Goal: Information Seeking & Learning: Learn about a topic

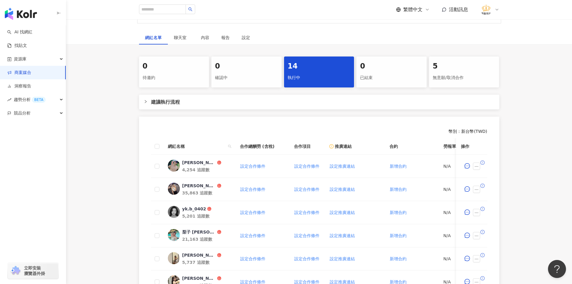
click at [550, 215] on div "0 待邀約 0 確認中 14 執行中 0 已結束 5 無意願/取消合作 建議執行流程 幣別 ： 新台幣 ( TWD ) 網紅名稱 合作總酬勞 (含稅) 合作項…" at bounding box center [319, 234] width 506 height 356
click at [467, 166] on icon "message" at bounding box center [466, 165] width 5 height 5
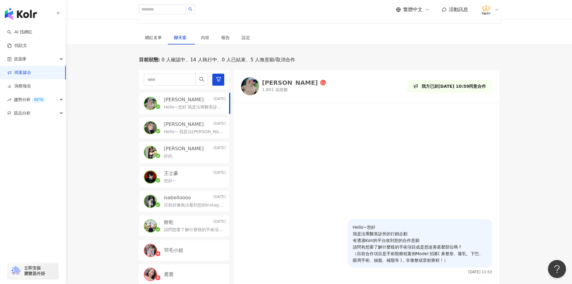
click at [21, 14] on img "button" at bounding box center [21, 14] width 32 height 12
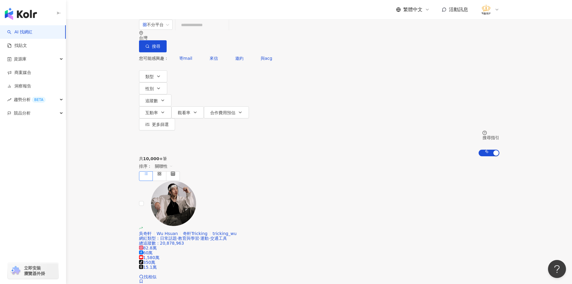
click at [221, 29] on div "不分平台 台灣 搜尋" at bounding box center [319, 35] width 360 height 33
click at [219, 31] on input "search" at bounding box center [202, 24] width 49 height 11
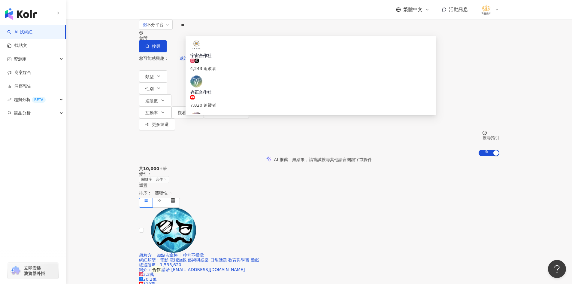
type input "**"
drag, startPoint x: 83, startPoint y: 95, endPoint x: 89, endPoint y: 93, distance: 6.4
click at [83, 156] on div "AI 推薦 ： 無結果，請嘗試搜尋其他語言關鍵字或條件" at bounding box center [319, 159] width 506 height 6
click at [165, 98] on icon "button" at bounding box center [162, 100] width 5 height 5
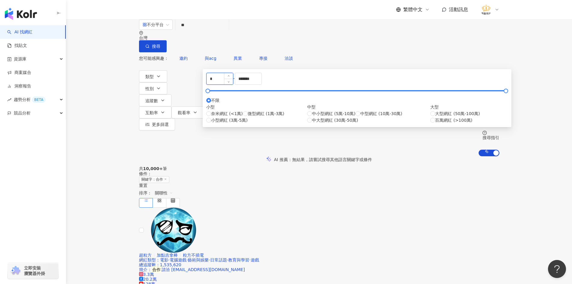
click at [233, 84] on input "*" at bounding box center [219, 78] width 26 height 11
type input "****"
type input "*****"
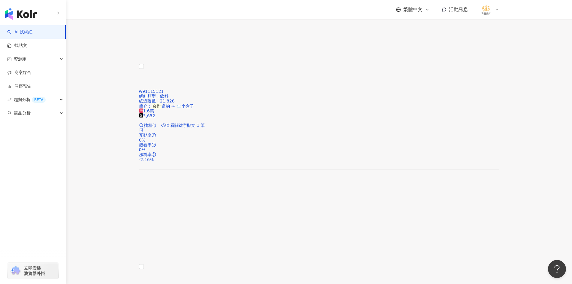
scroll to position [960, 0]
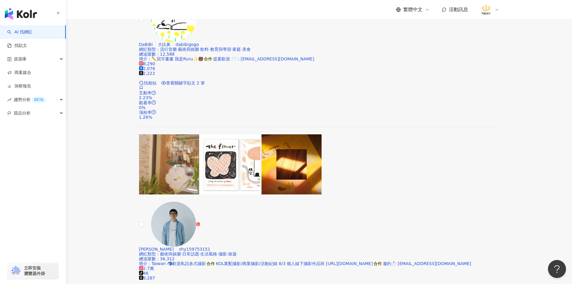
scroll to position [749, 0]
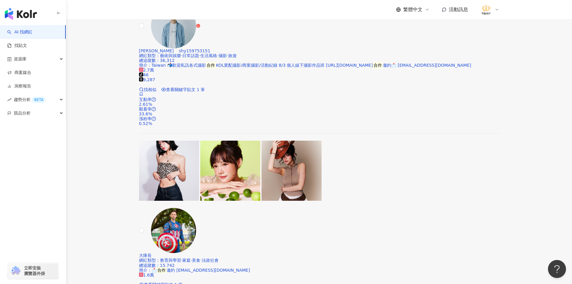
scroll to position [1049, 0]
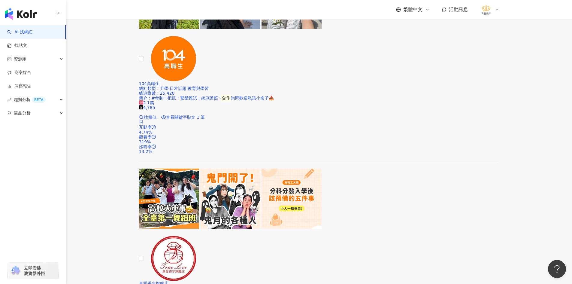
scroll to position [930, 0]
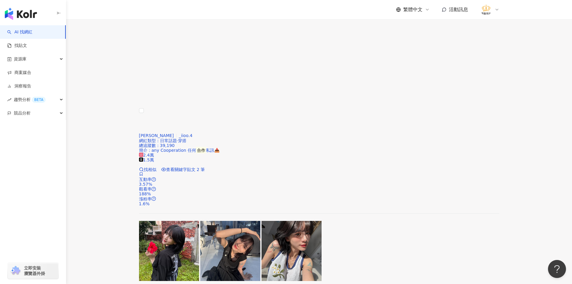
scroll to position [690, 0]
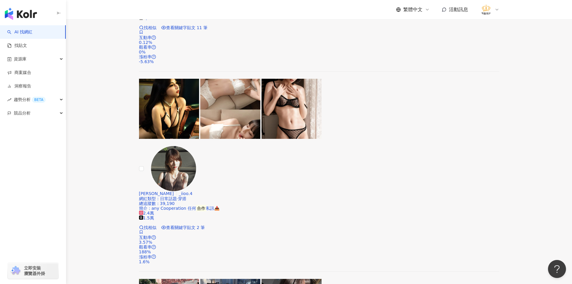
scroll to position [630, 0]
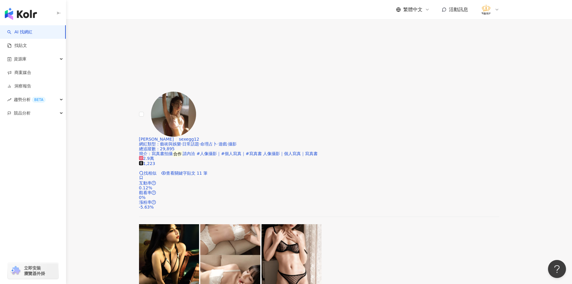
scroll to position [480, 0]
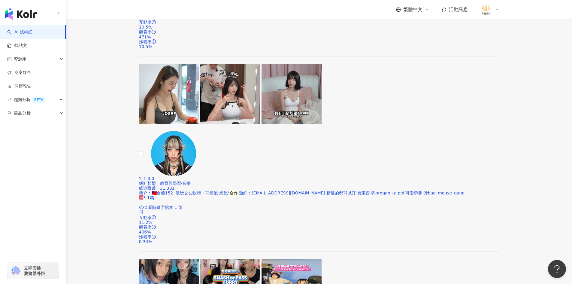
scroll to position [240, 0]
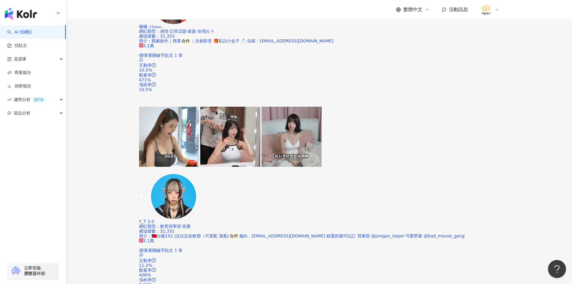
scroll to position [210, 0]
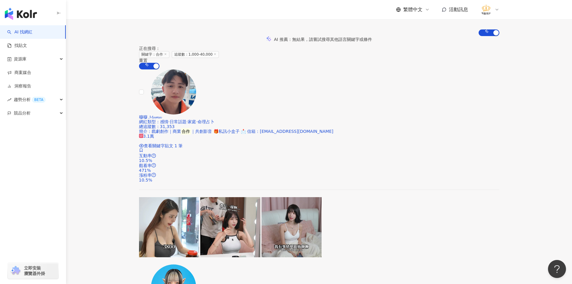
scroll to position [90, 0]
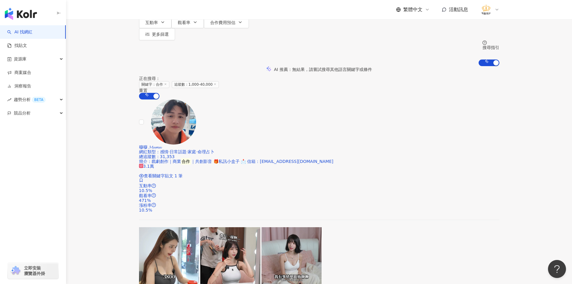
click at [179, 99] on img at bounding box center [173, 121] width 45 height 45
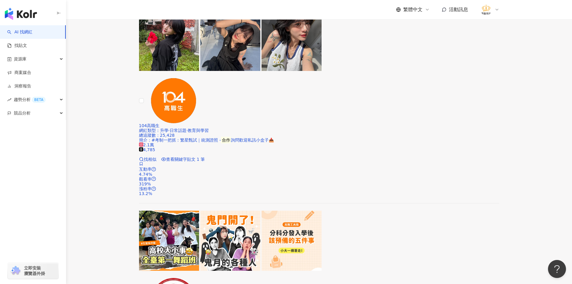
scroll to position [1050, 0]
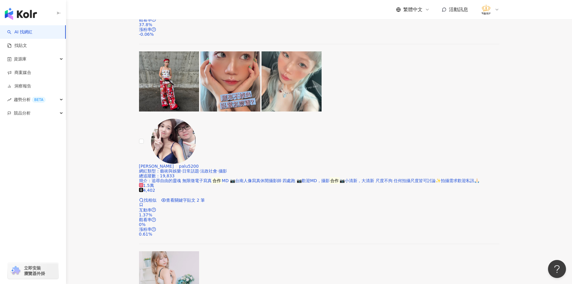
scroll to position [272, 0]
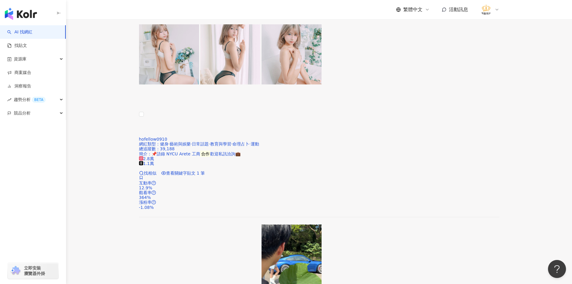
scroll to position [512, 0]
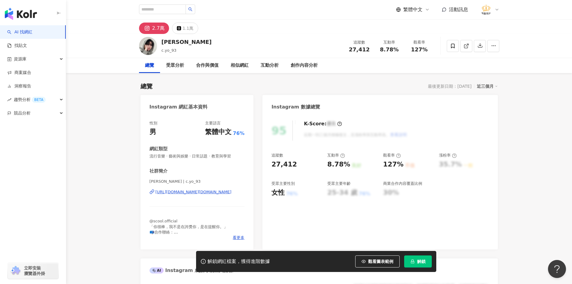
click at [165, 188] on div "林川祐 촨요 | c.yo_93 https://www.instagram.com/c.yo_93/" at bounding box center [196, 196] width 95 height 35
click at [175, 191] on div "https://www.instagram.com/c.yo_93/" at bounding box center [193, 191] width 76 height 5
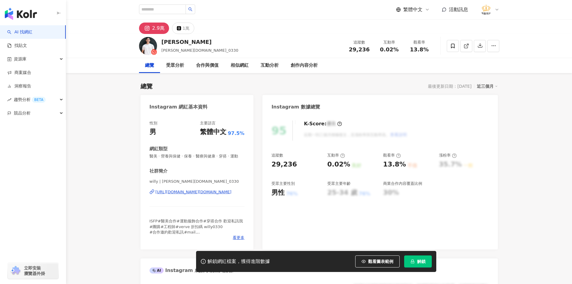
click at [181, 194] on div "https://www.instagram.com/willy.li_0330/" at bounding box center [193, 191] width 76 height 5
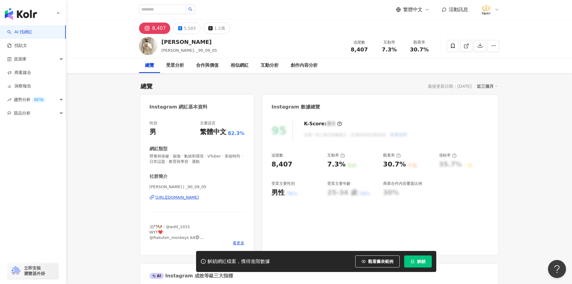
click at [180, 198] on div "https://www.instagram.com/_90_09_05/" at bounding box center [177, 196] width 44 height 5
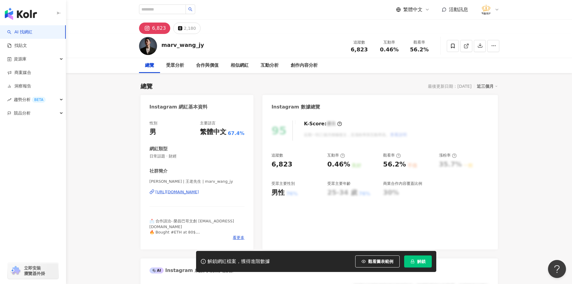
click at [165, 190] on div "https://www.instagram.com/marv_wang_jy/" at bounding box center [177, 191] width 44 height 5
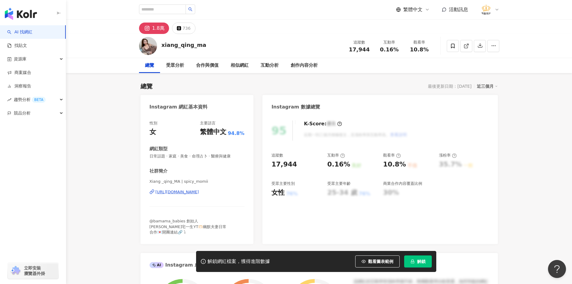
click at [206, 189] on div "Xiang _qing_MA | spicy_momii [URL][DOMAIN_NAME]" at bounding box center [196, 196] width 95 height 35
click at [199, 191] on div "[URL][DOMAIN_NAME]" at bounding box center [177, 191] width 44 height 5
click at [450, 44] on icon at bounding box center [452, 45] width 5 height 5
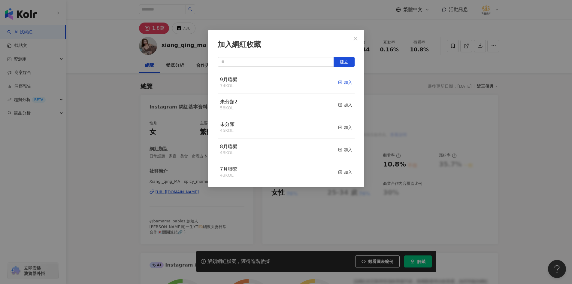
click at [338, 84] on div "加入" at bounding box center [345, 82] width 14 height 7
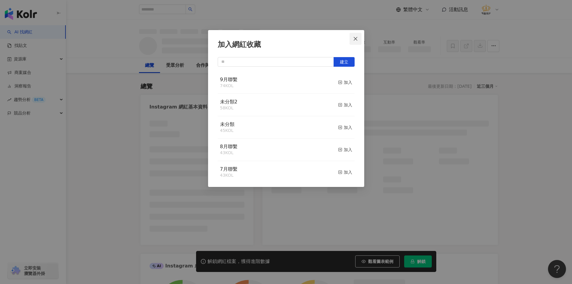
click at [356, 38] on icon "close" at bounding box center [355, 38] width 5 height 5
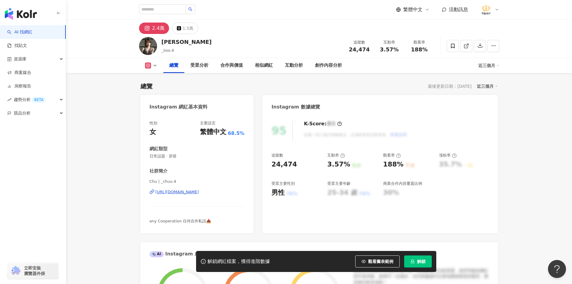
scroll to position [90, 0]
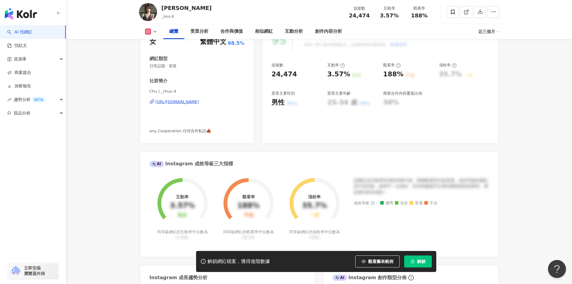
click at [190, 101] on div "https://www.instagram.com/_chuu.4/" at bounding box center [177, 101] width 44 height 5
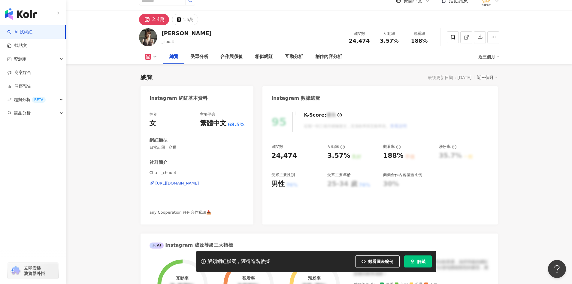
scroll to position [0, 0]
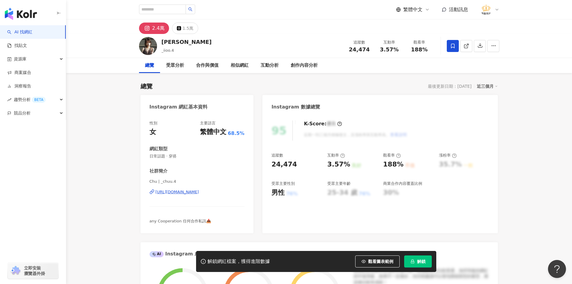
click at [451, 47] on icon at bounding box center [452, 45] width 5 height 5
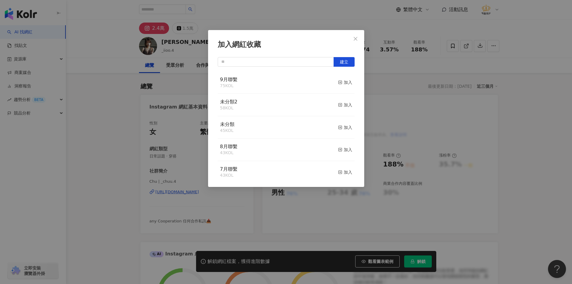
click at [339, 79] on button "加入" at bounding box center [345, 82] width 14 height 13
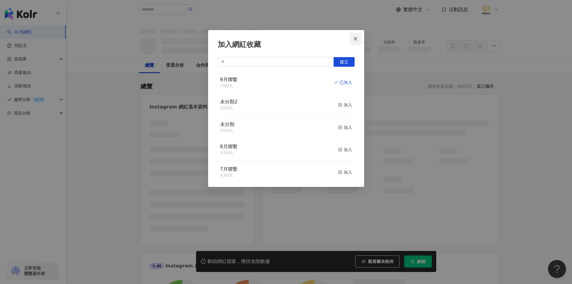
click at [358, 37] on span "Close" at bounding box center [355, 38] width 12 height 5
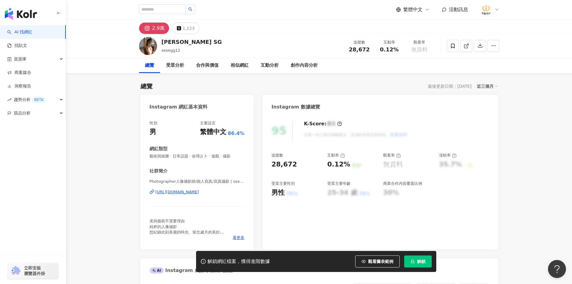
click at [199, 193] on div "https://www.instagram.com/sexegg12/" at bounding box center [177, 191] width 44 height 5
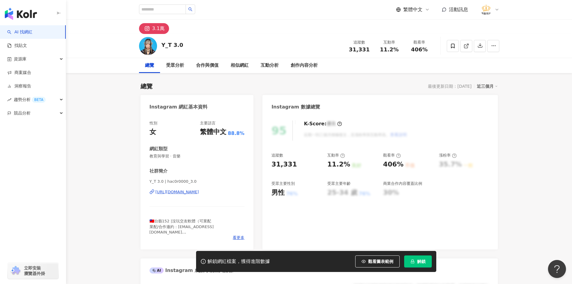
click at [173, 187] on div "Y_T 3.0 | hac0r0000_3.0 [URL][DOMAIN_NAME]" at bounding box center [196, 196] width 95 height 35
click at [174, 189] on div "[URL][DOMAIN_NAME]" at bounding box center [177, 191] width 44 height 5
click at [199, 190] on div "[URL][DOMAIN_NAME]" at bounding box center [177, 191] width 44 height 5
click at [455, 43] on span at bounding box center [453, 46] width 12 height 12
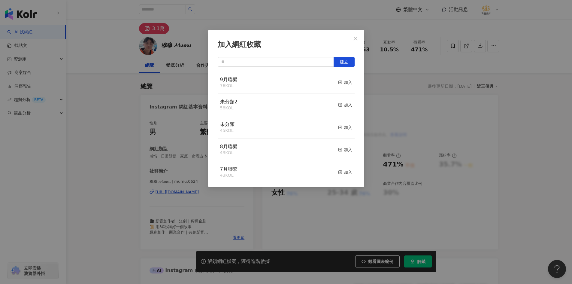
click at [345, 86] on button "加入" at bounding box center [345, 82] width 14 height 13
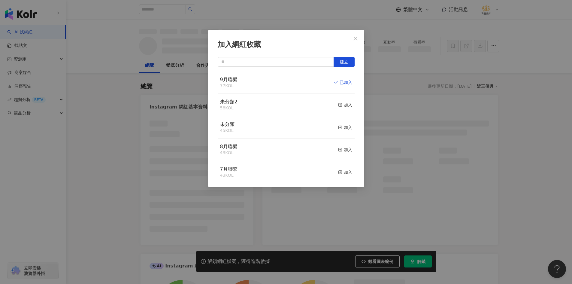
click at [101, 107] on div "加入網紅收藏 建立 9月聯繫 77 KOL 已加入 未分類2 58 KOL 加入 未分類 45 KOL 加入 8月聯繫 43 KOL 加入 7月聯繫 43 K…" at bounding box center [286, 142] width 572 height 284
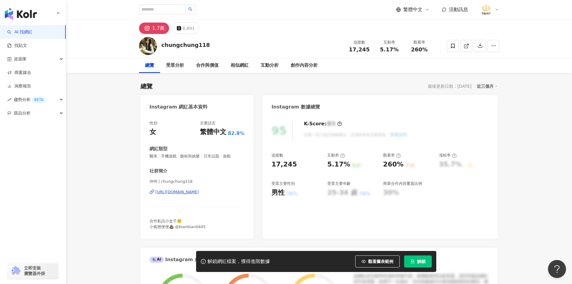
click at [203, 189] on div "仲仲 | chungchung118 https://www.instagram.com/chungchung118/" at bounding box center [196, 196] width 95 height 35
click at [199, 191] on div "https://www.instagram.com/chungchung118/" at bounding box center [177, 191] width 44 height 5
click at [456, 44] on span at bounding box center [453, 46] width 12 height 12
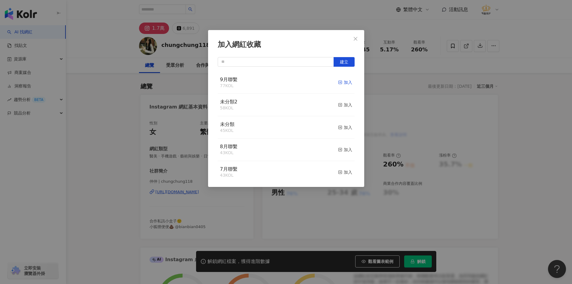
click at [340, 81] on div "加入" at bounding box center [345, 82] width 14 height 7
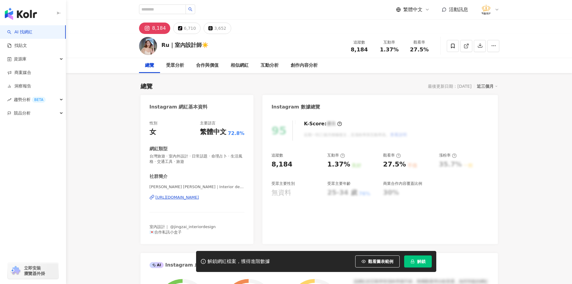
click at [192, 197] on div "[URL][DOMAIN_NAME]" at bounding box center [177, 196] width 44 height 5
click at [450, 45] on icon at bounding box center [452, 45] width 5 height 5
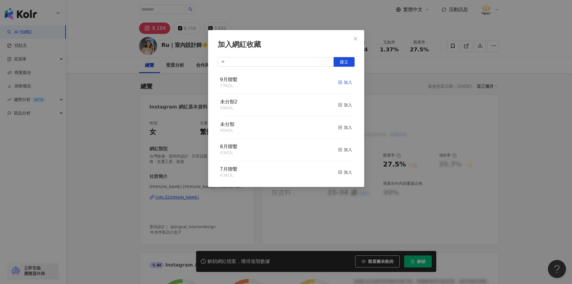
click at [338, 80] on span "button" at bounding box center [340, 82] width 4 height 5
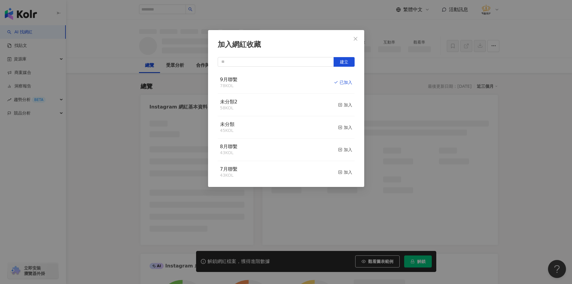
click at [107, 209] on div "加入網紅收藏 建立 9月聯繫 78 KOL 已加入 未分類2 58 KOL 加入 未分類 45 KOL 加入 8月聯繫 43 KOL 加入 7月聯繫 43 K…" at bounding box center [286, 142] width 572 height 284
